Goal: Browse casually

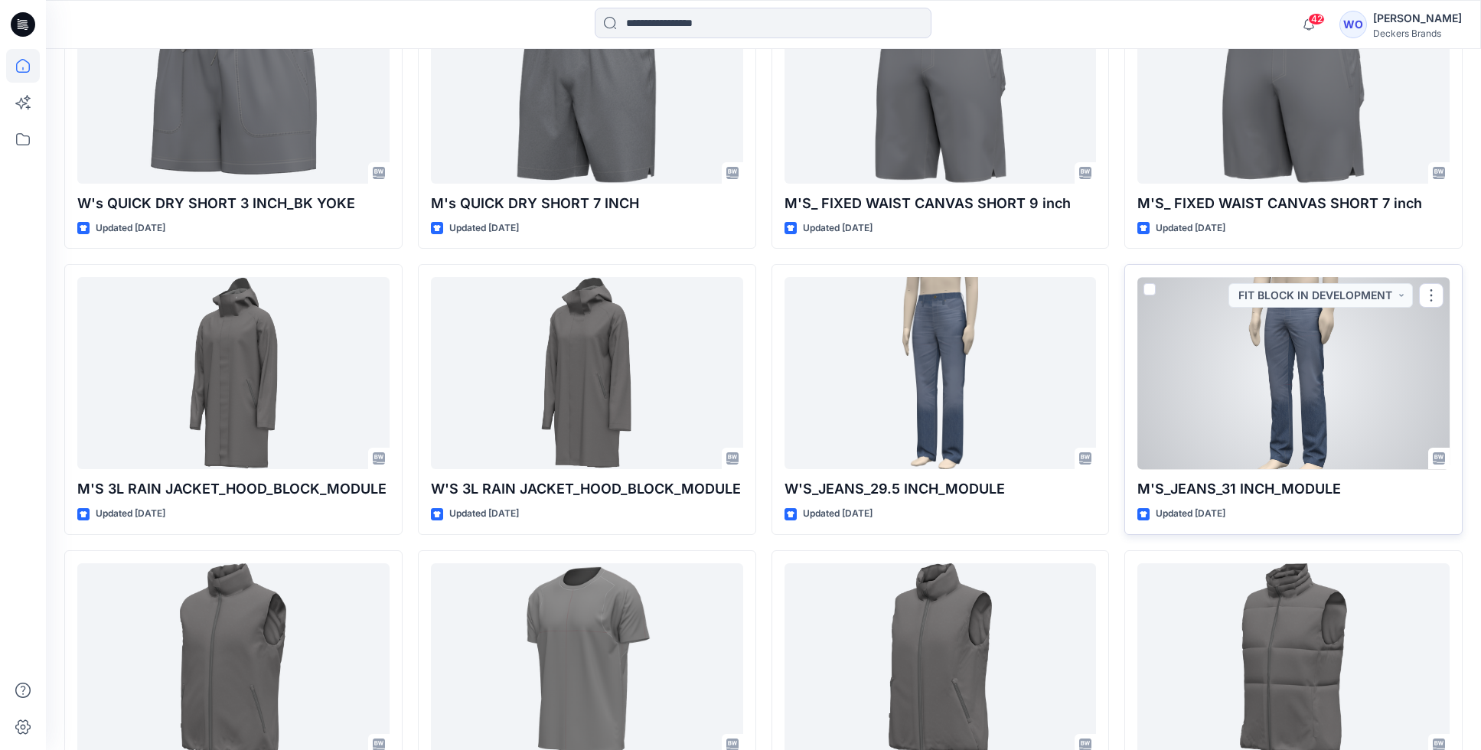
scroll to position [2272, 0]
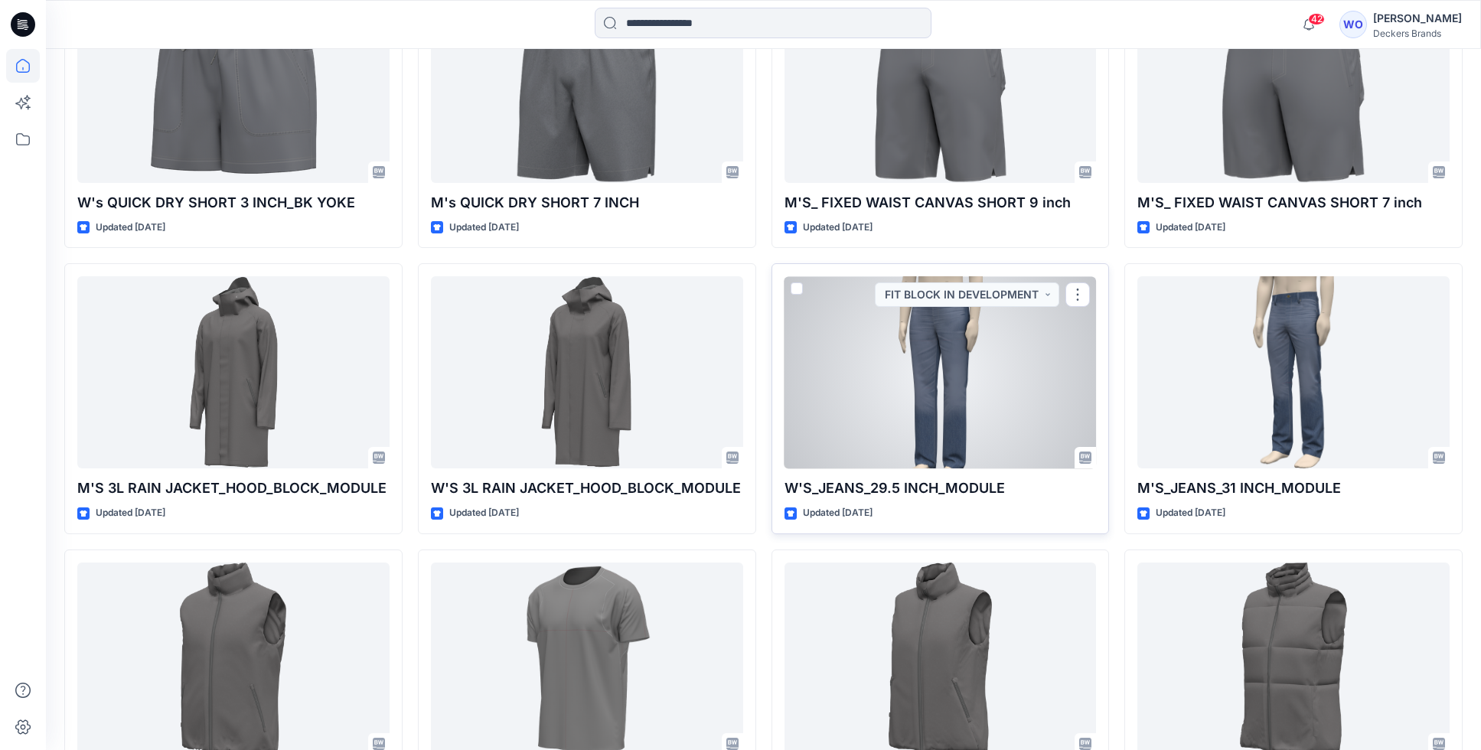
click at [802, 320] on div at bounding box center [940, 372] width 312 height 192
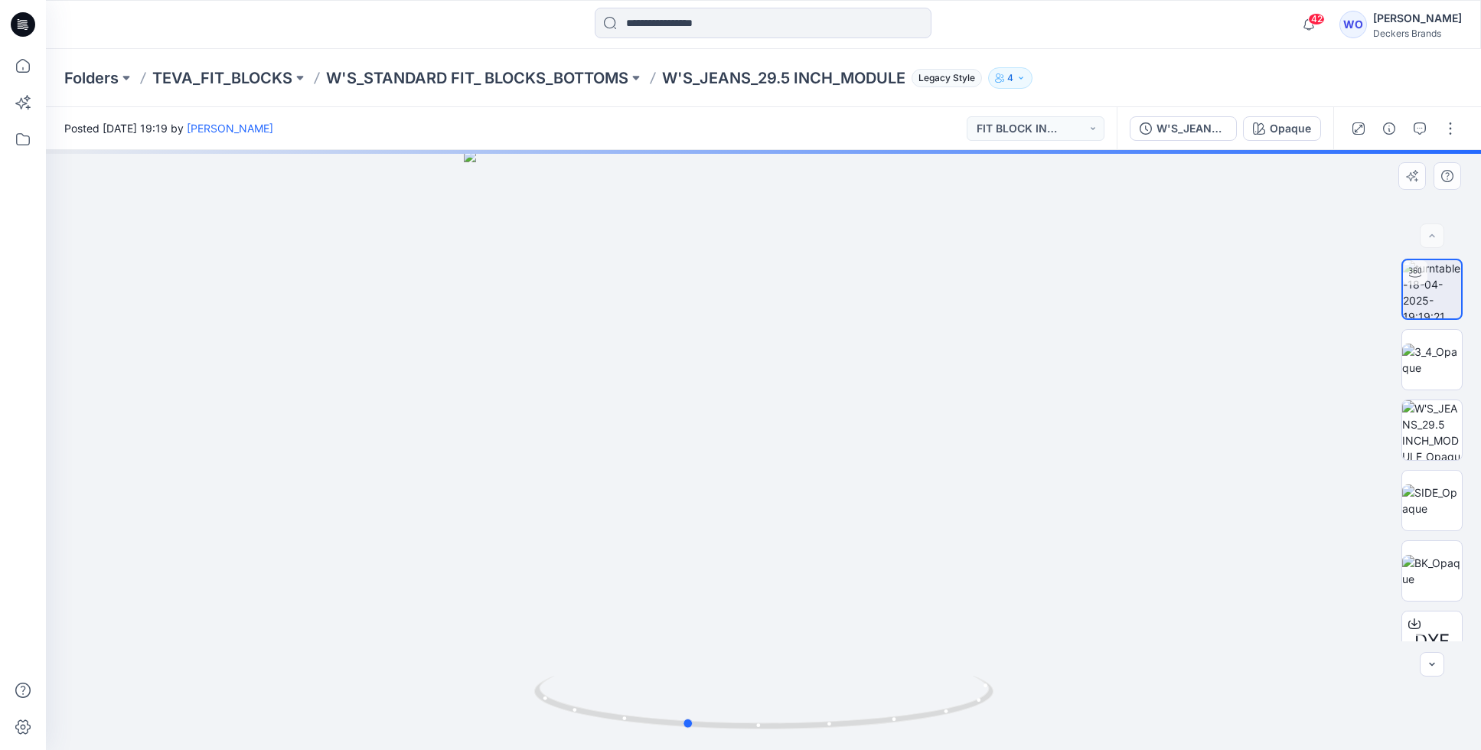
drag, startPoint x: 781, startPoint y: 386, endPoint x: 698, endPoint y: 380, distance: 83.6
click at [698, 381] on div at bounding box center [763, 450] width 1435 height 600
drag, startPoint x: 788, startPoint y: 429, endPoint x: 717, endPoint y: 423, distance: 71.4
click at [718, 425] on div at bounding box center [763, 450] width 1435 height 600
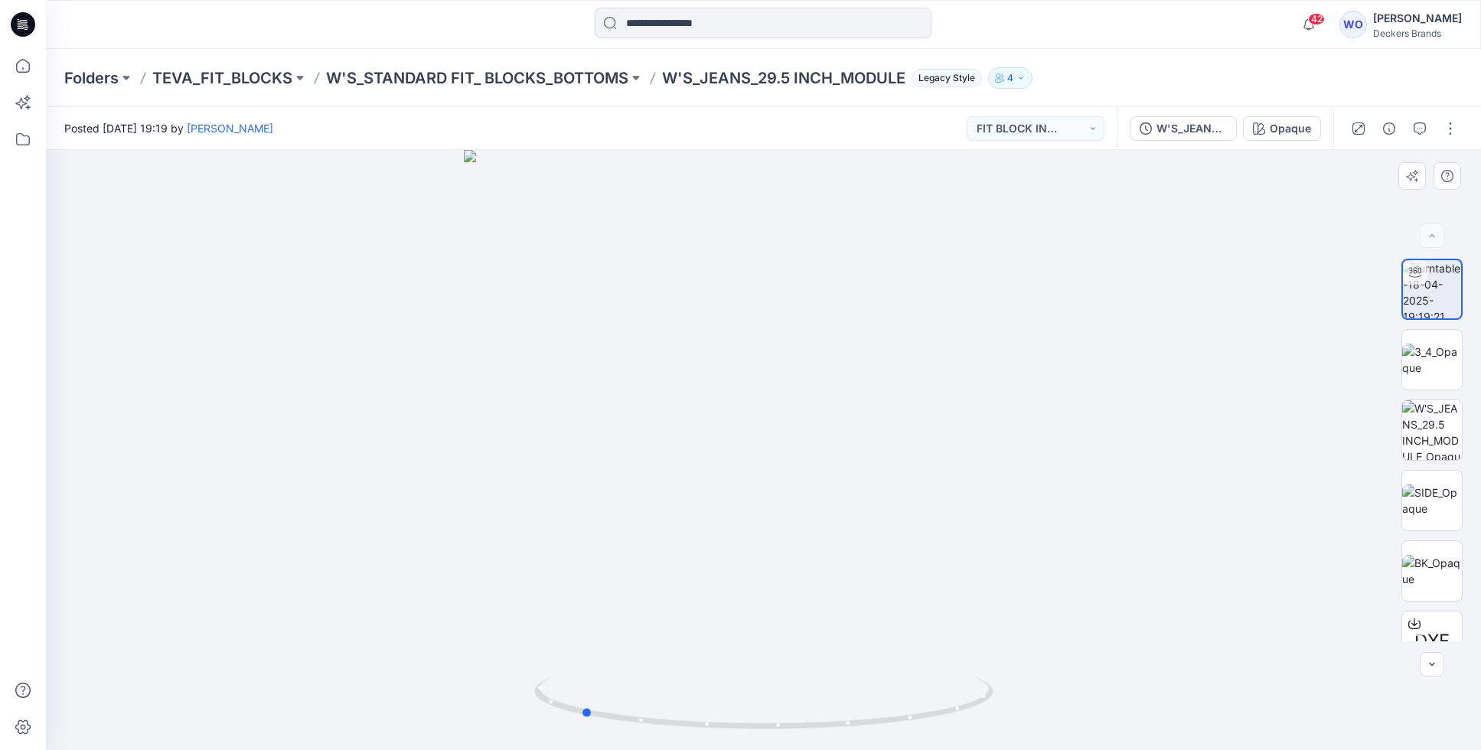
drag, startPoint x: 797, startPoint y: 415, endPoint x: 733, endPoint y: 414, distance: 63.5
click at [733, 414] on div at bounding box center [763, 450] width 1435 height 600
drag, startPoint x: 801, startPoint y: 448, endPoint x: 729, endPoint y: 440, distance: 71.6
click at [730, 441] on div at bounding box center [763, 450] width 1435 height 600
drag, startPoint x: 797, startPoint y: 478, endPoint x: 728, endPoint y: 468, distance: 69.6
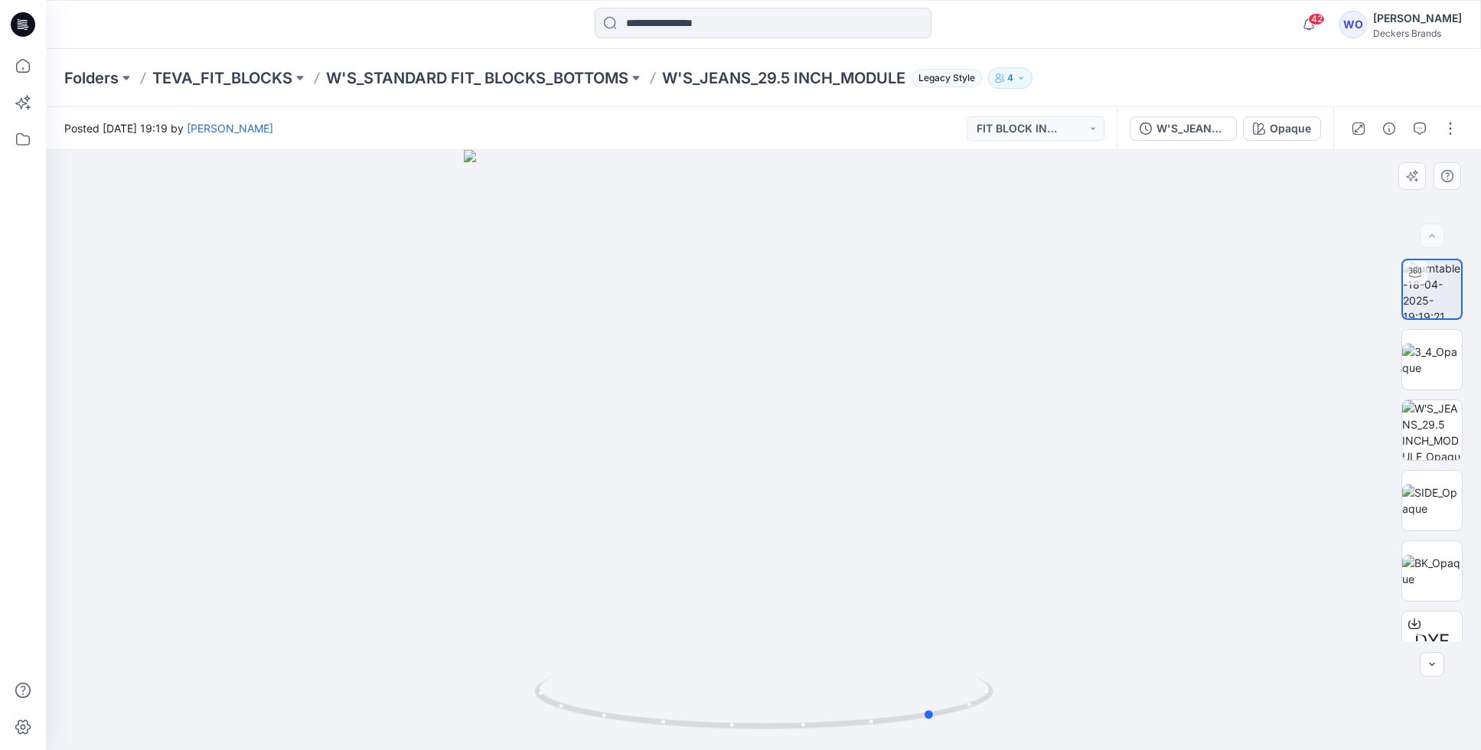
click at [731, 470] on div at bounding box center [763, 450] width 1435 height 600
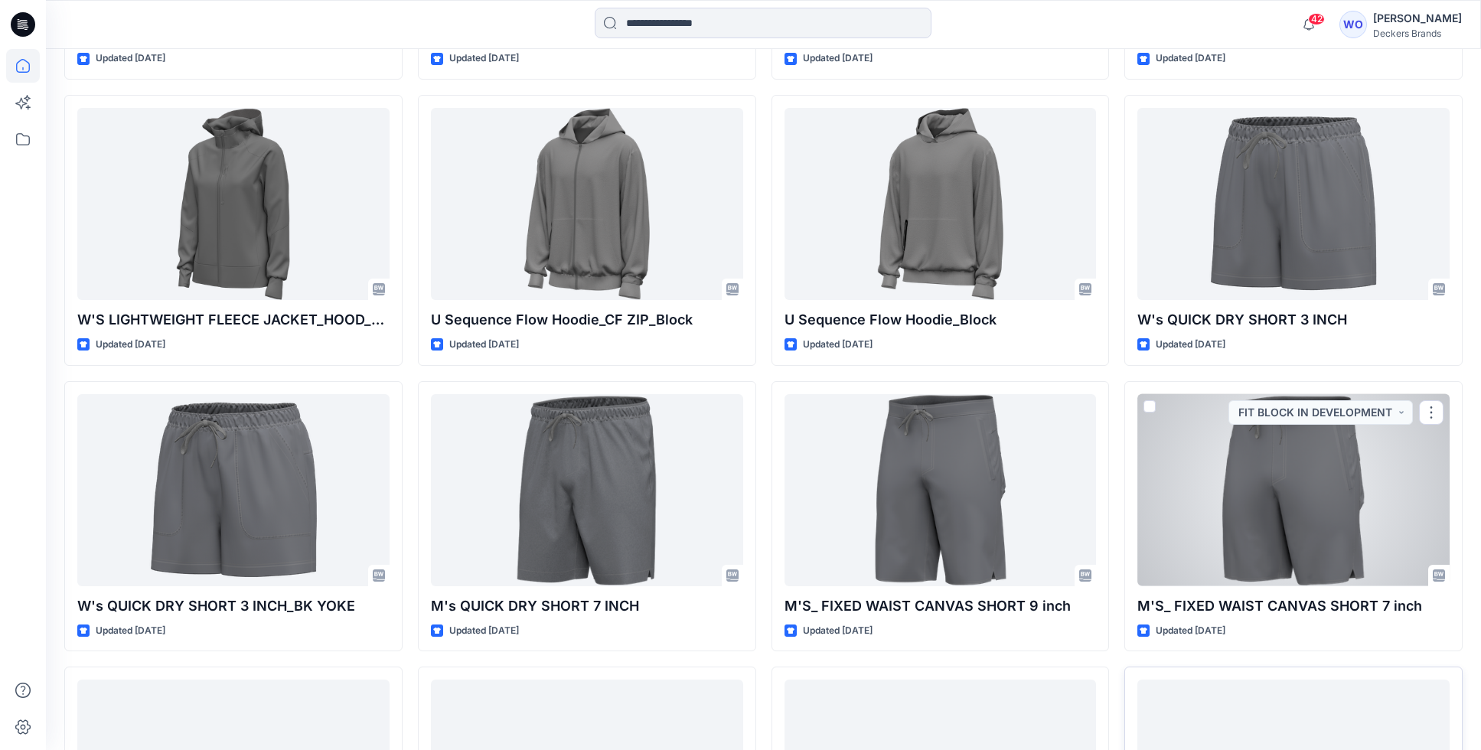
scroll to position [1868, 0]
